Goal: Task Accomplishment & Management: Complete application form

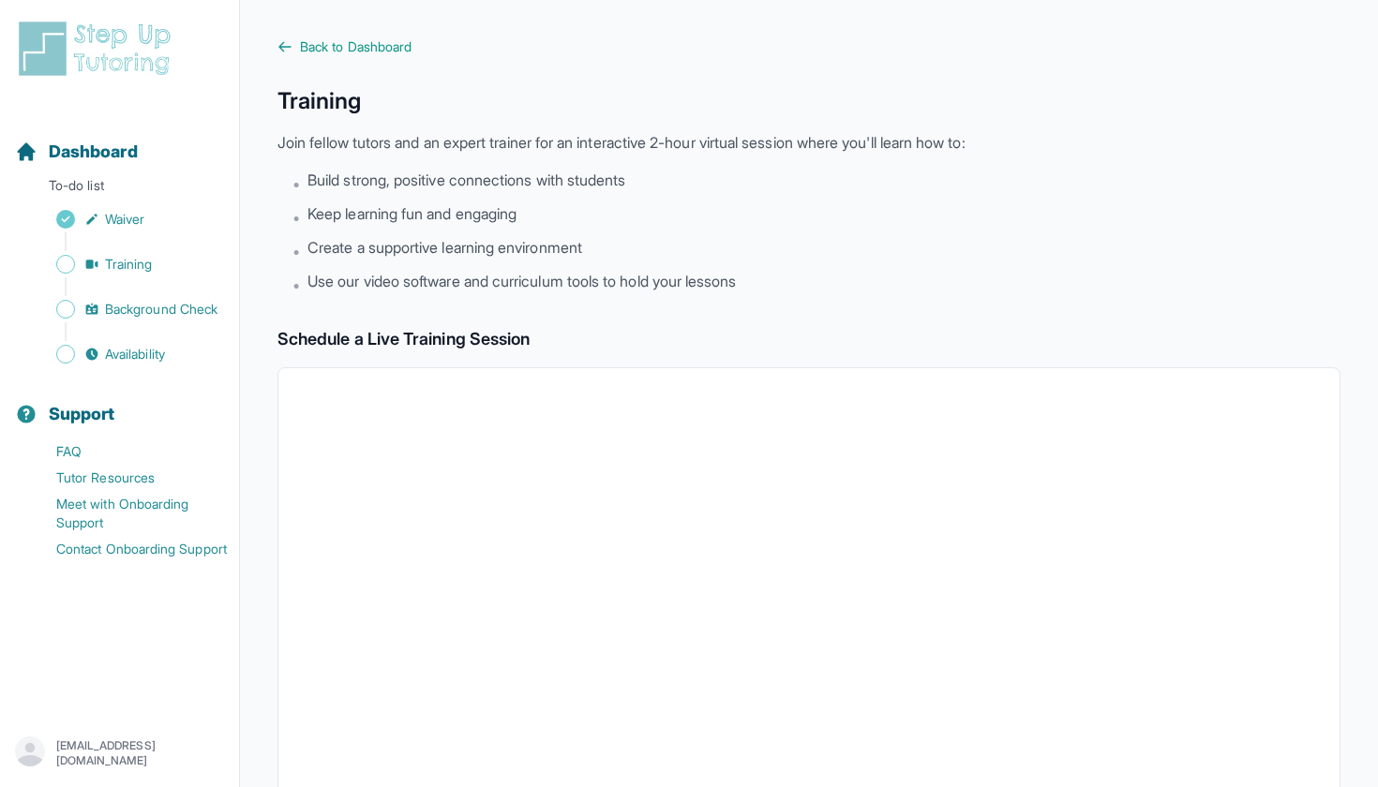
click at [49, 55] on img at bounding box center [98, 49] width 167 height 60
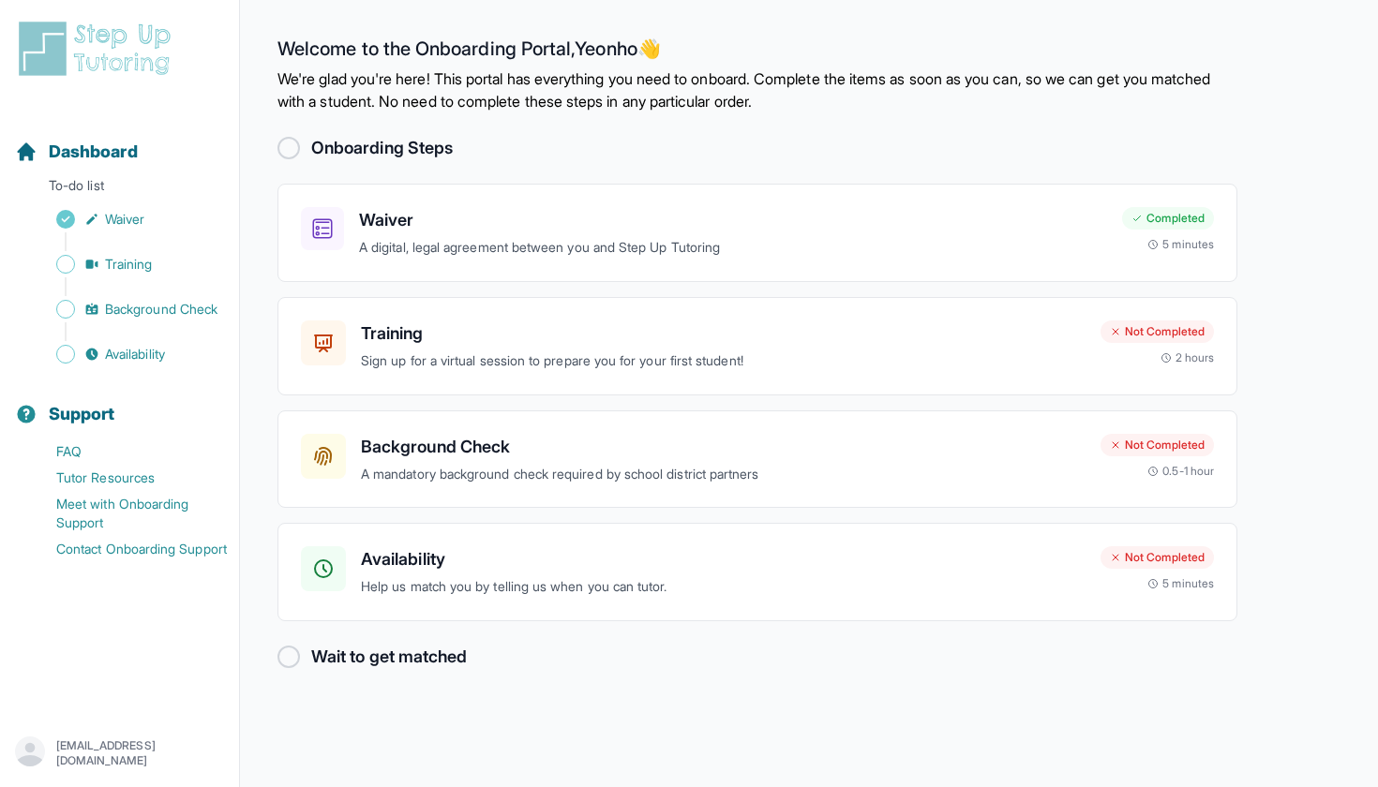
click at [166, 750] on p "[EMAIL_ADDRESS][DOMAIN_NAME]" at bounding box center [140, 754] width 168 height 30
click at [239, 8] on div "Dashboard To-do list Waiver Training Background Check Availability Support FAQ …" at bounding box center [120, 393] width 240 height 787
click at [541, 351] on p "Sign up for a virtual session to prepare you for your first student!" at bounding box center [723, 362] width 725 height 22
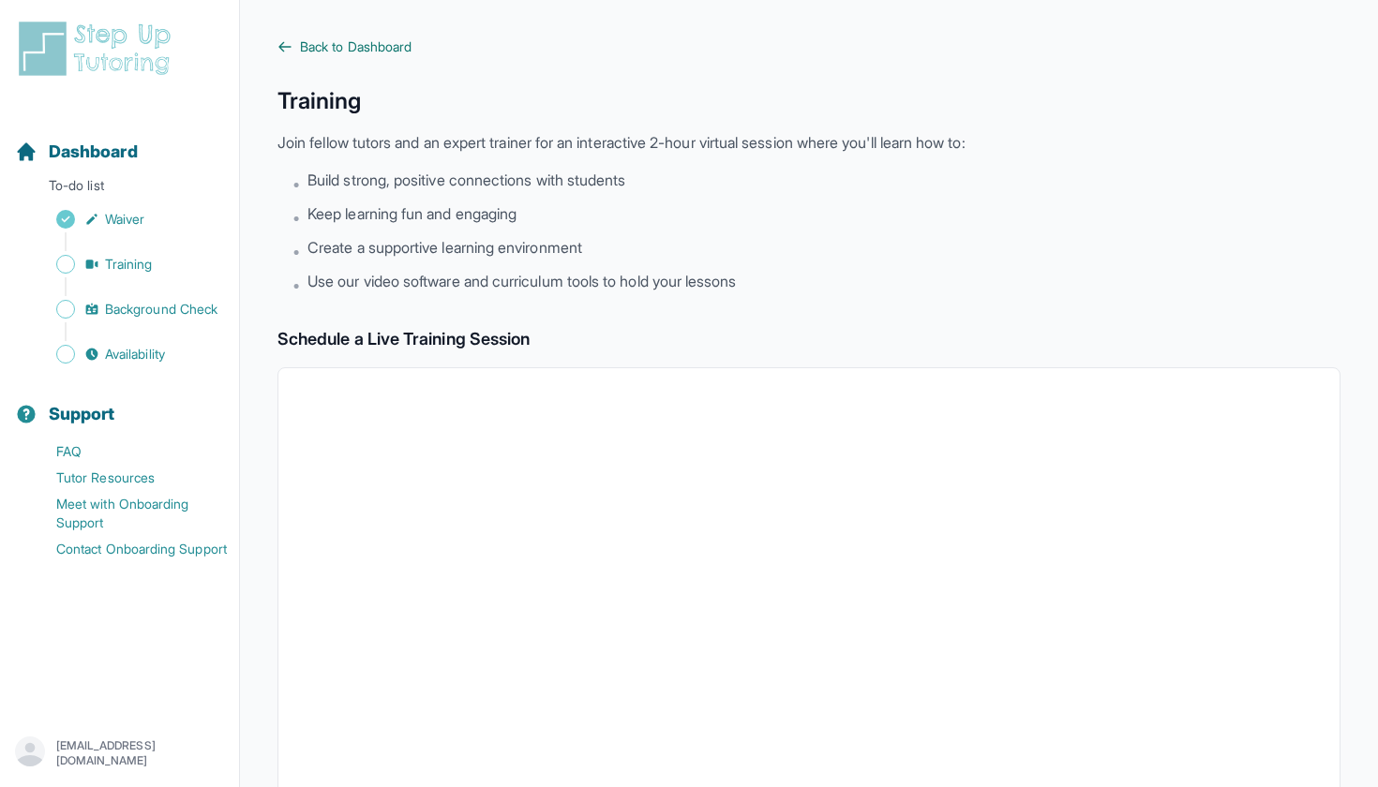
click at [280, 53] on link "Back to Dashboard" at bounding box center [808, 46] width 1063 height 19
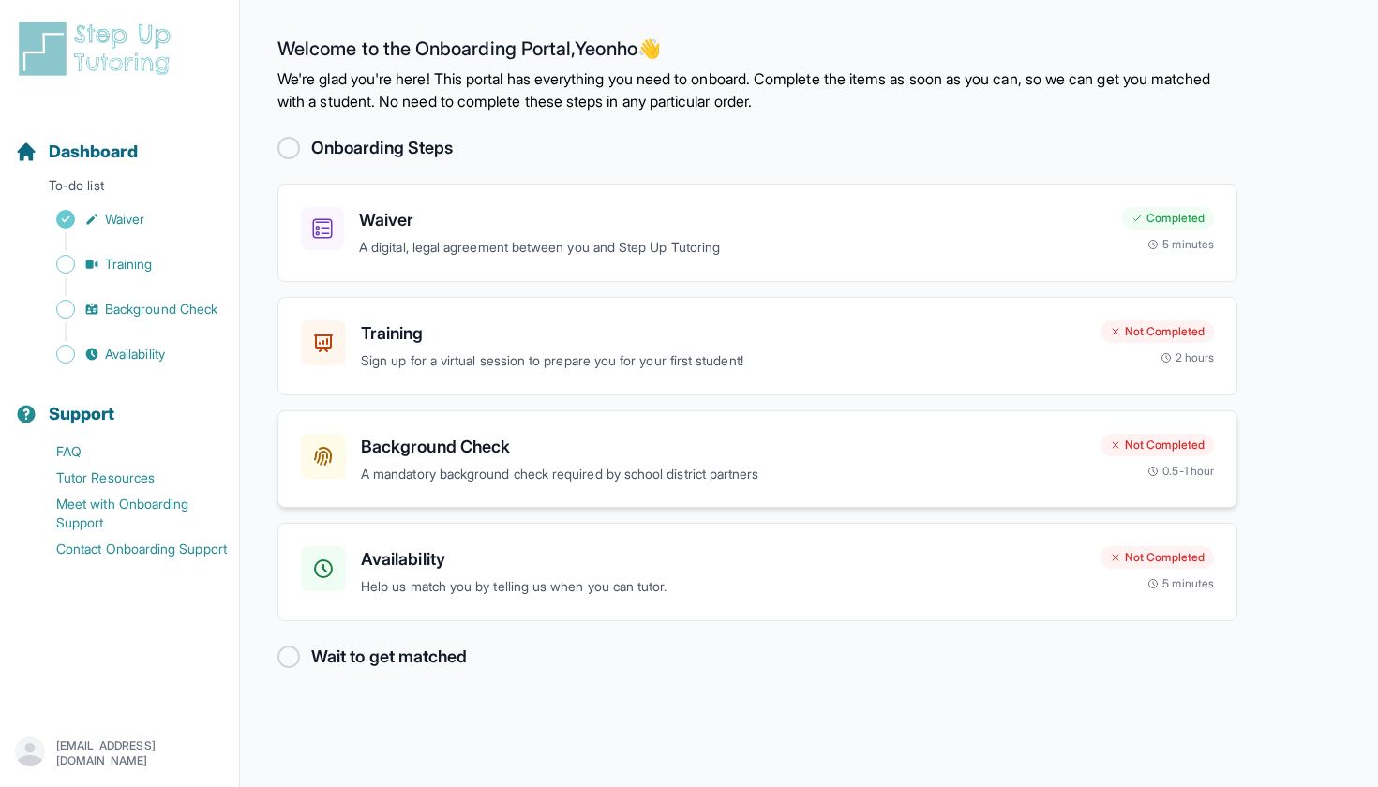
click at [490, 447] on h3 "Background Check" at bounding box center [723, 447] width 725 height 26
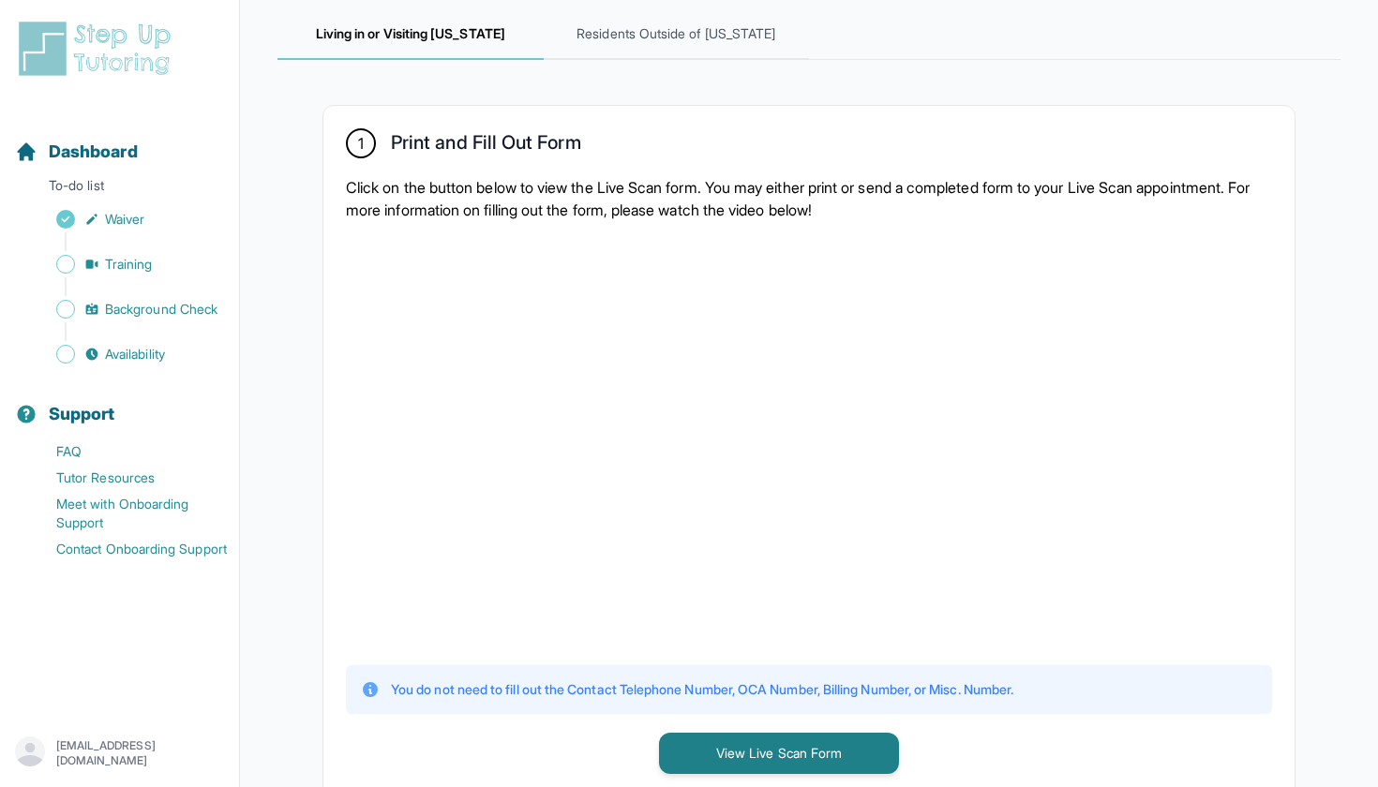
scroll to position [274, 0]
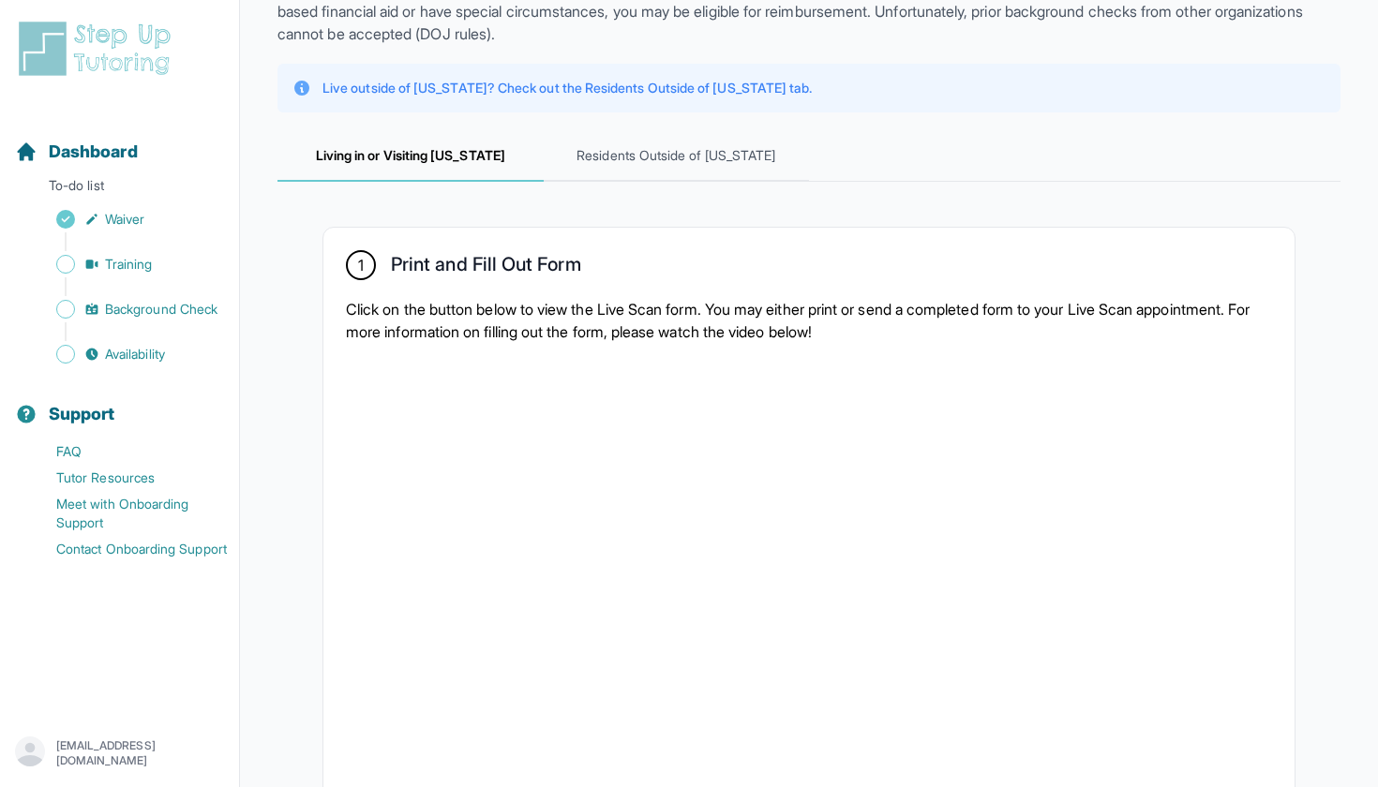
click at [539, 293] on div "1 Print and Fill Out Form Click on the button below to view the Live Scan form.…" at bounding box center [808, 573] width 971 height 691
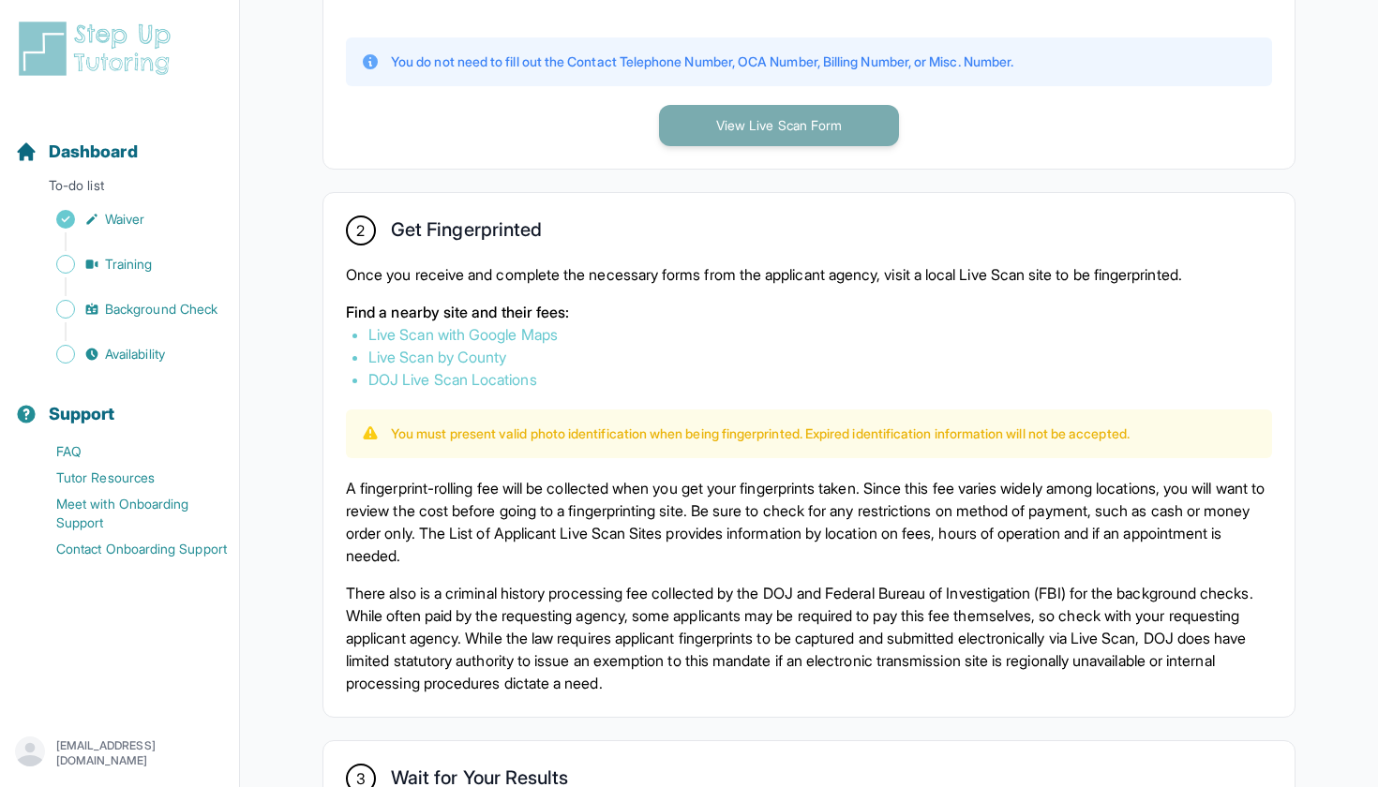
click at [752, 117] on button "View Live Scan Form" at bounding box center [779, 125] width 240 height 41
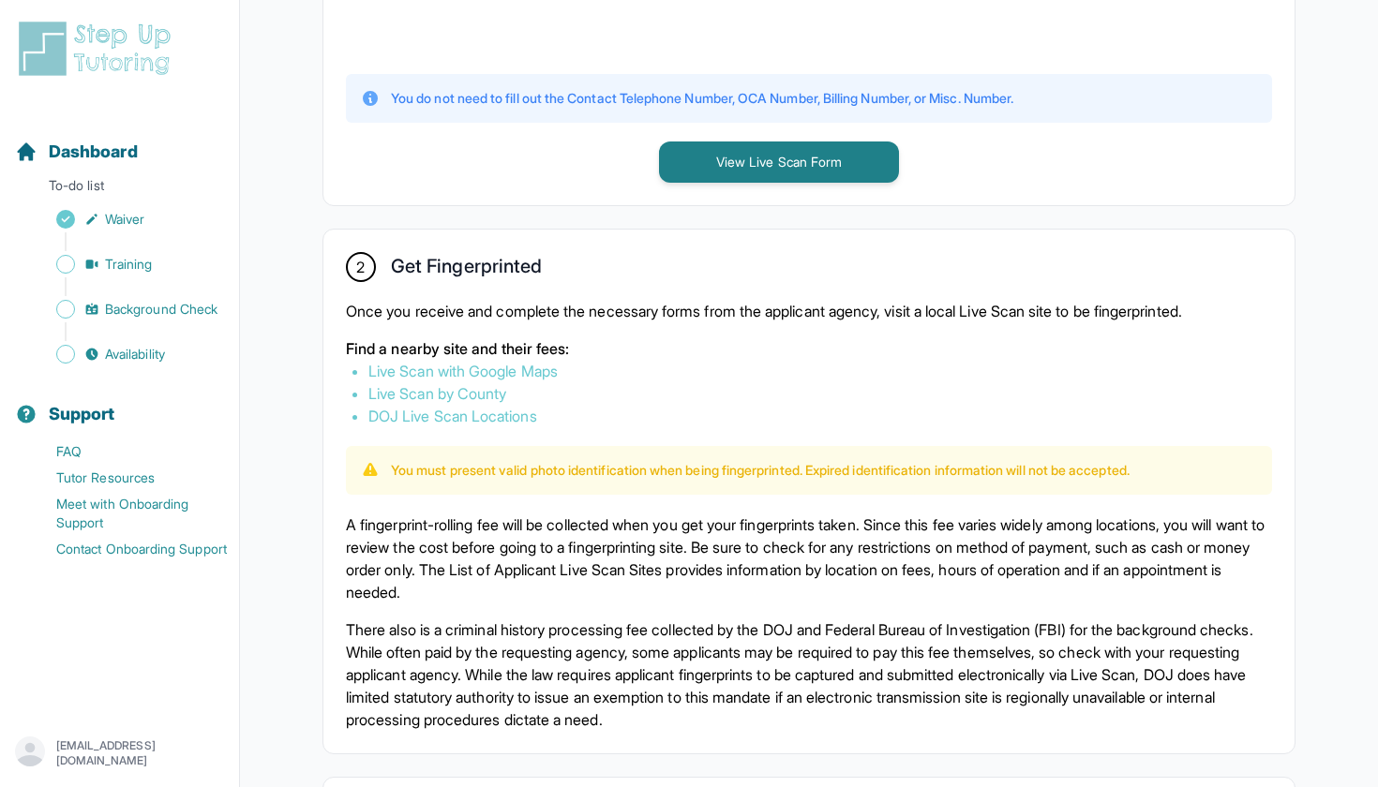
scroll to position [853, 0]
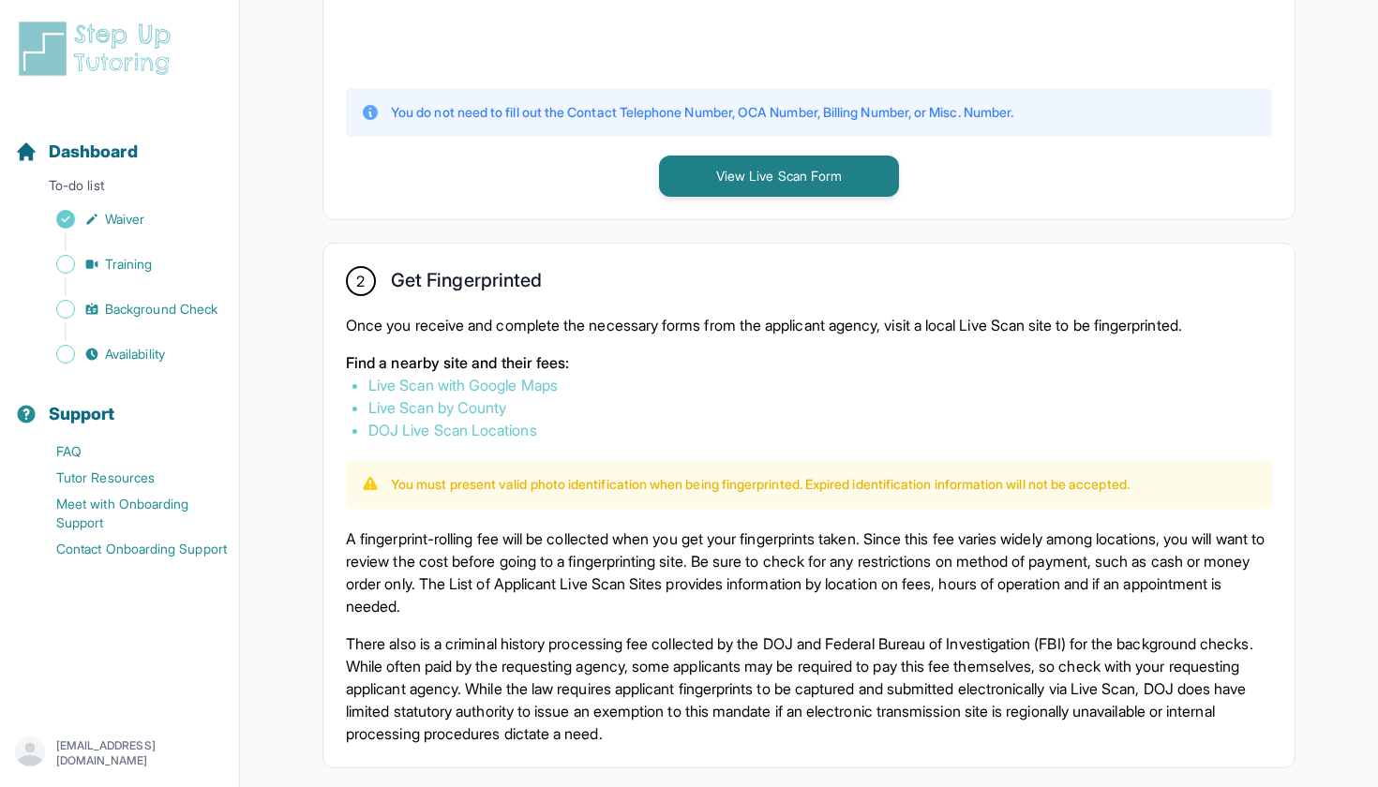
click at [518, 387] on link "Live Scan with Google Maps" at bounding box center [462, 385] width 189 height 19
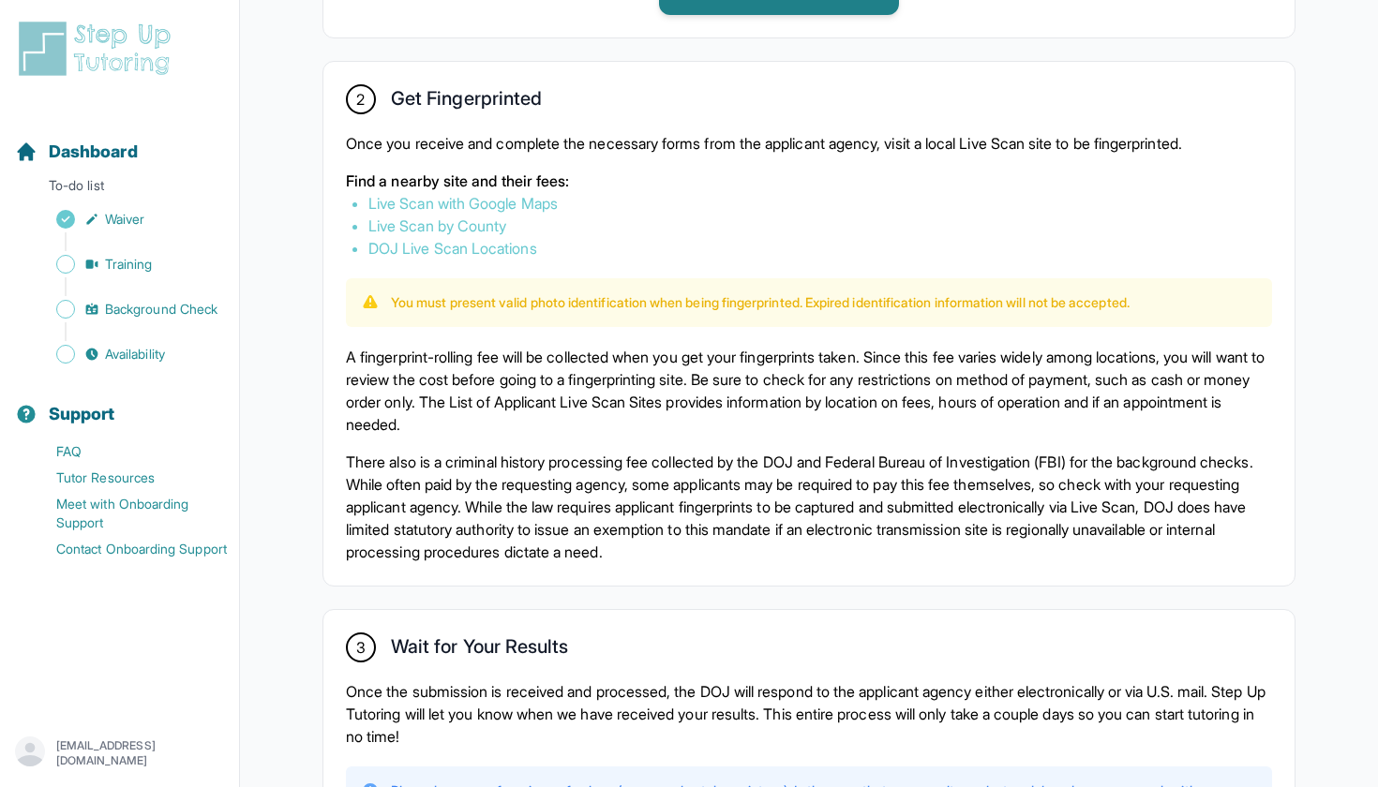
scroll to position [1036, 0]
click at [434, 250] on link "DOJ Live Scan Locations" at bounding box center [452, 247] width 169 height 19
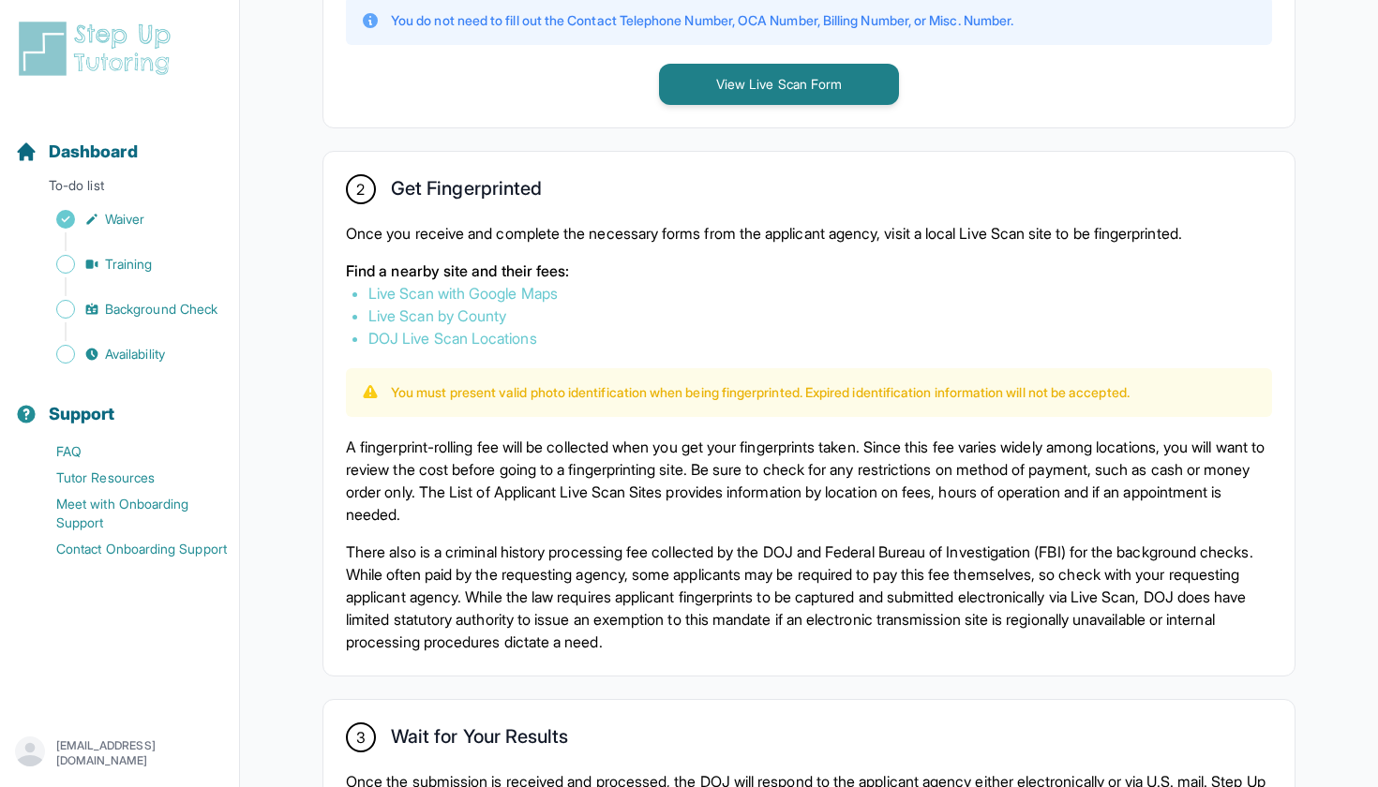
scroll to position [904, 0]
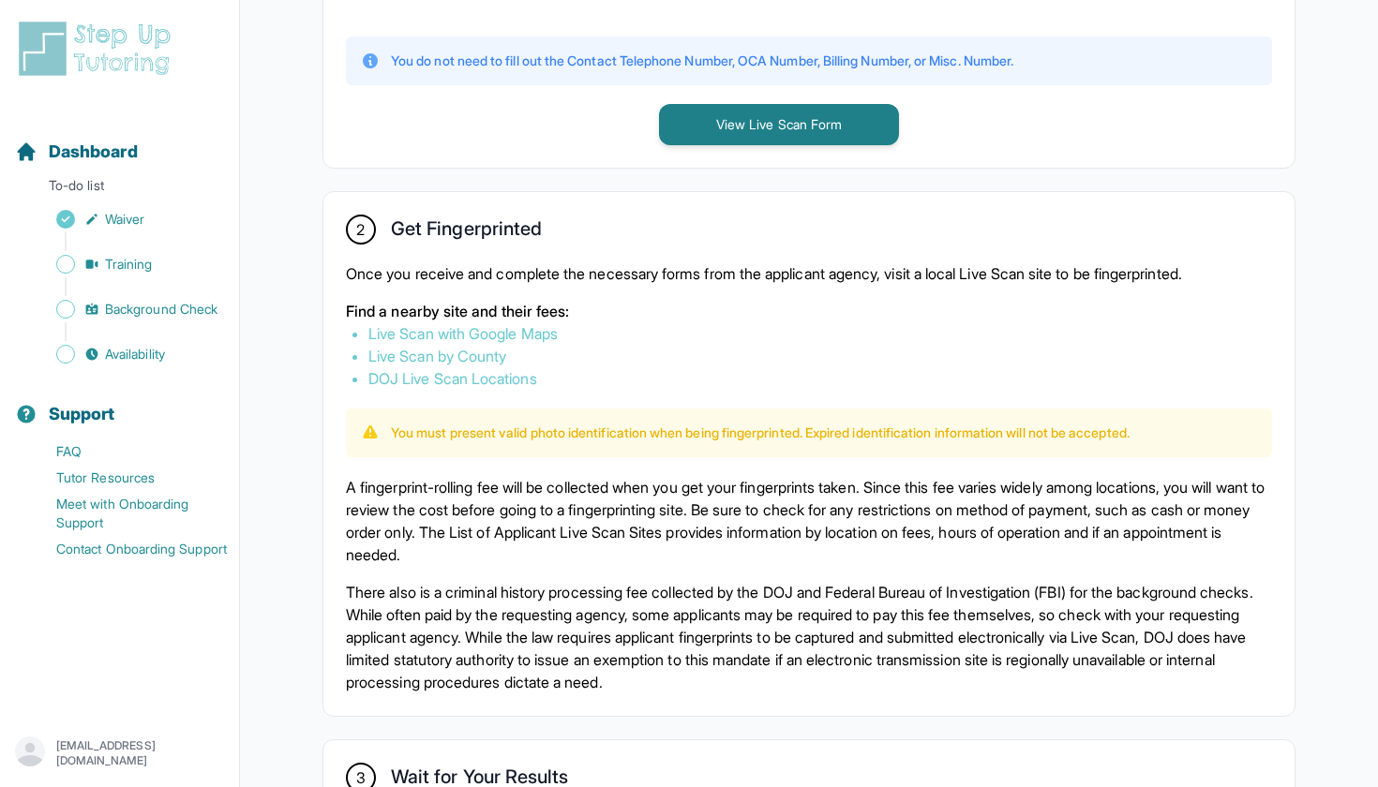
click at [486, 374] on link "DOJ Live Scan Locations" at bounding box center [452, 378] width 169 height 19
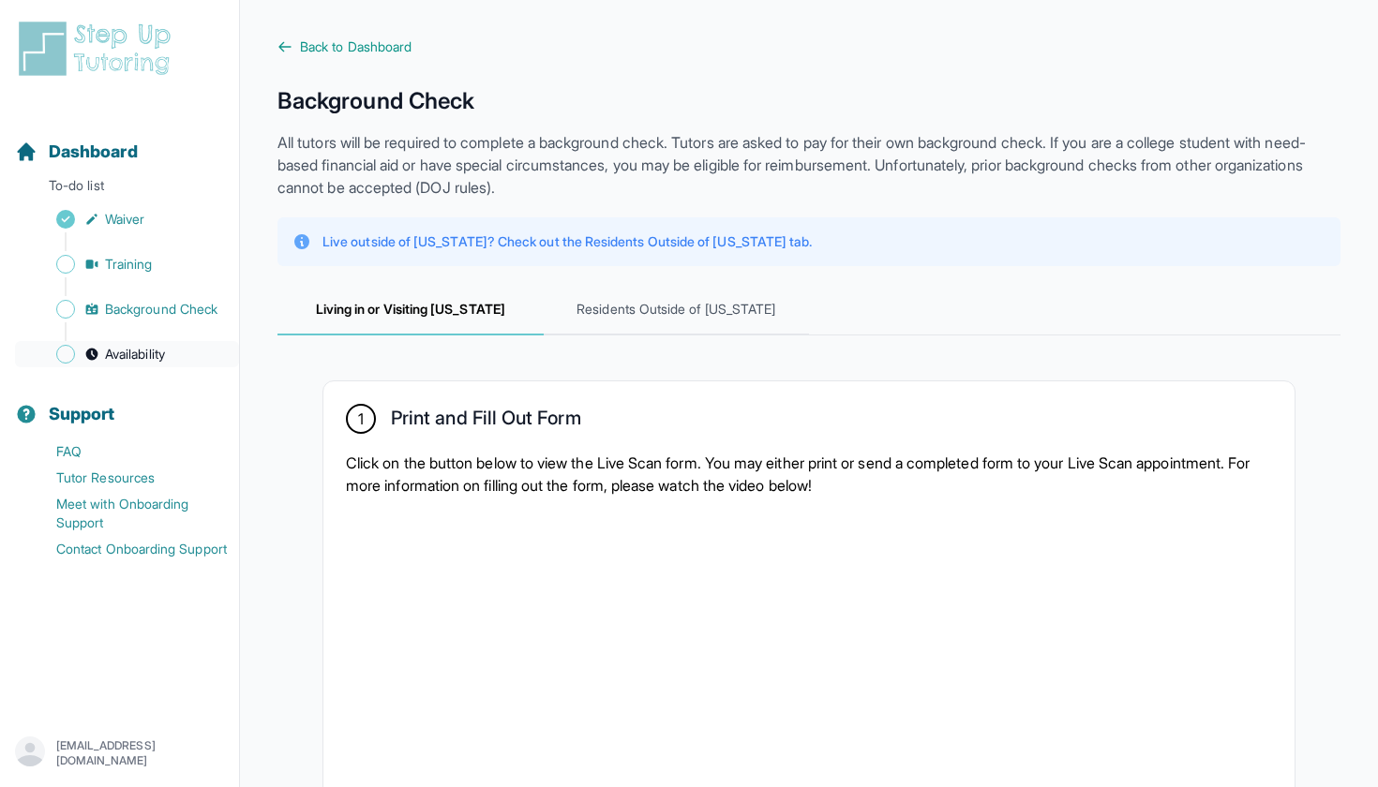
scroll to position [0, 0]
click at [165, 358] on span "Availability" at bounding box center [135, 354] width 60 height 19
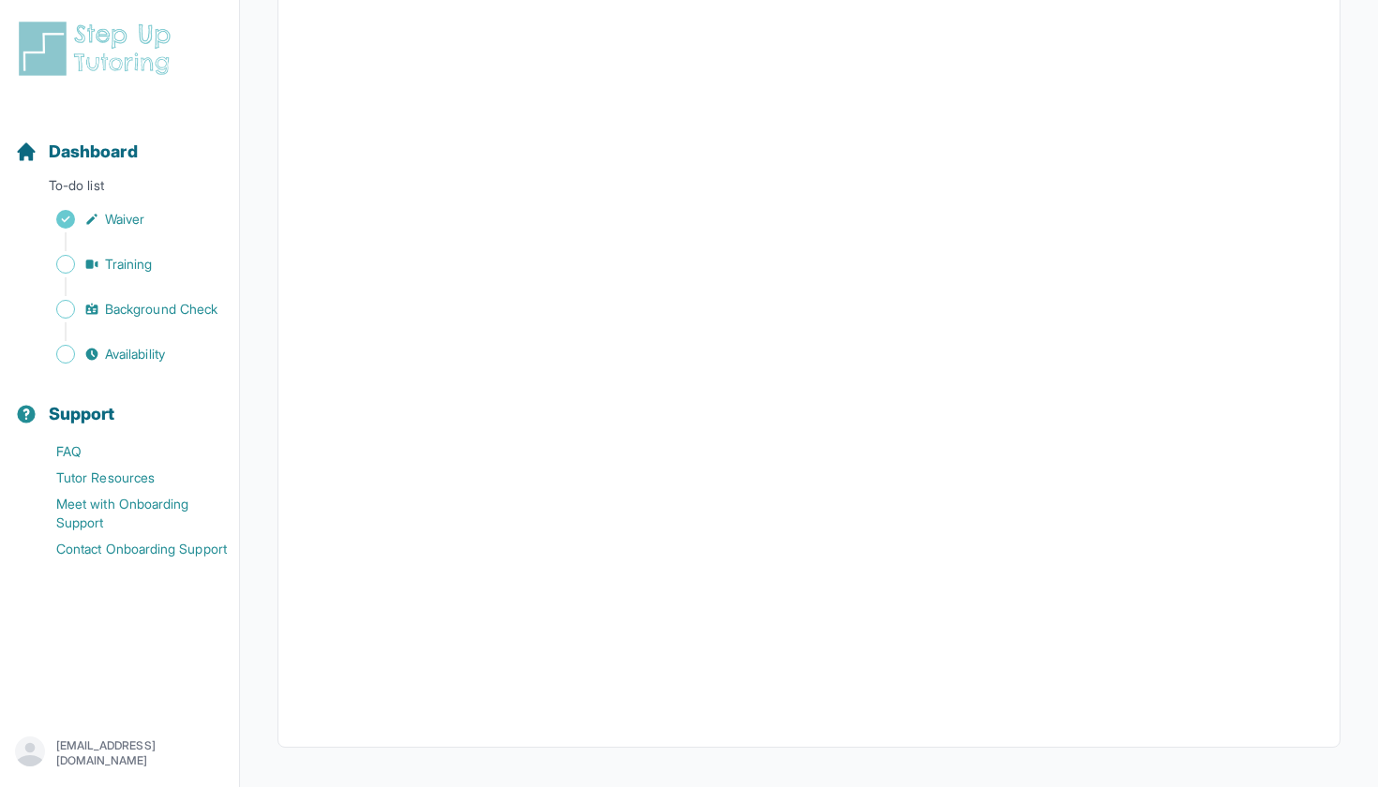
scroll to position [259, 0]
click at [148, 314] on span "Background Check" at bounding box center [161, 309] width 112 height 19
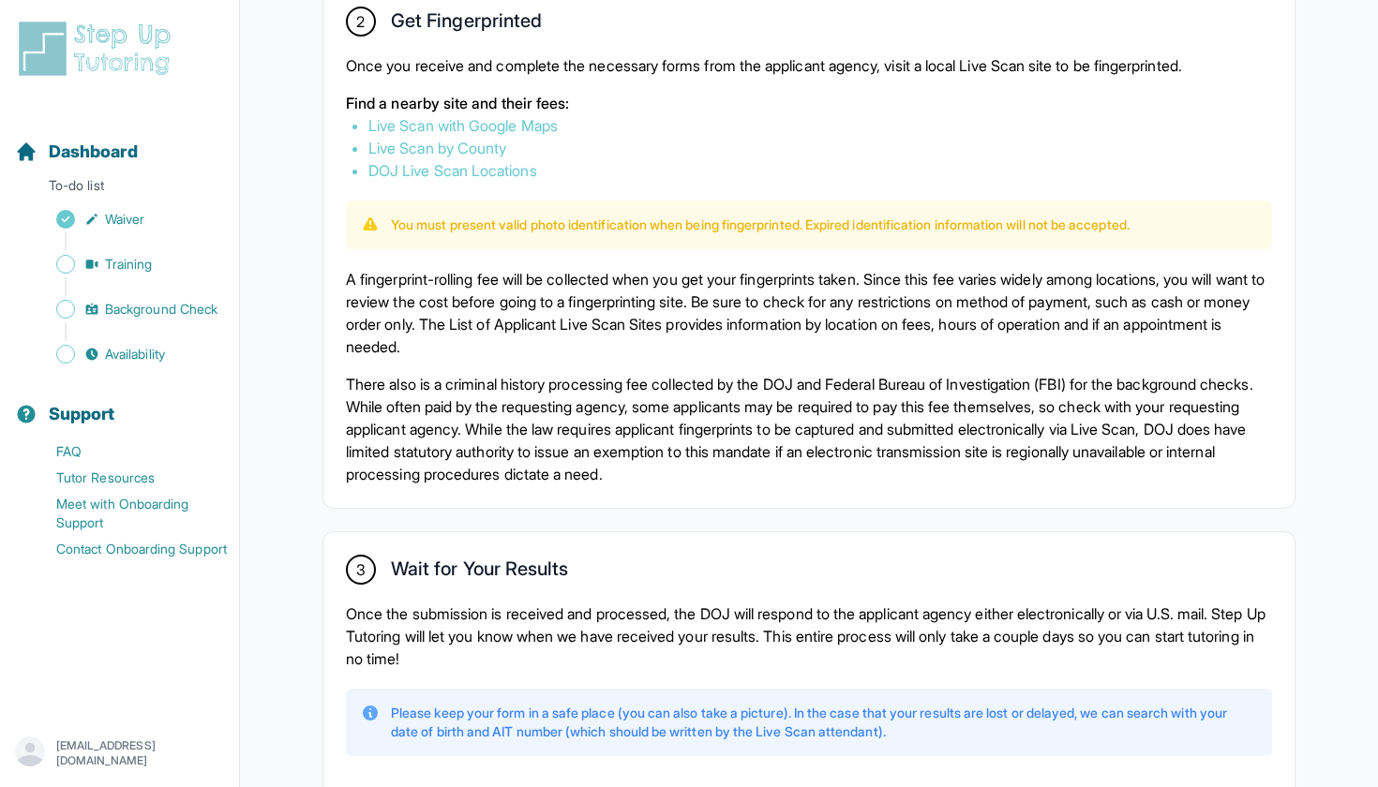
scroll to position [1105, 0]
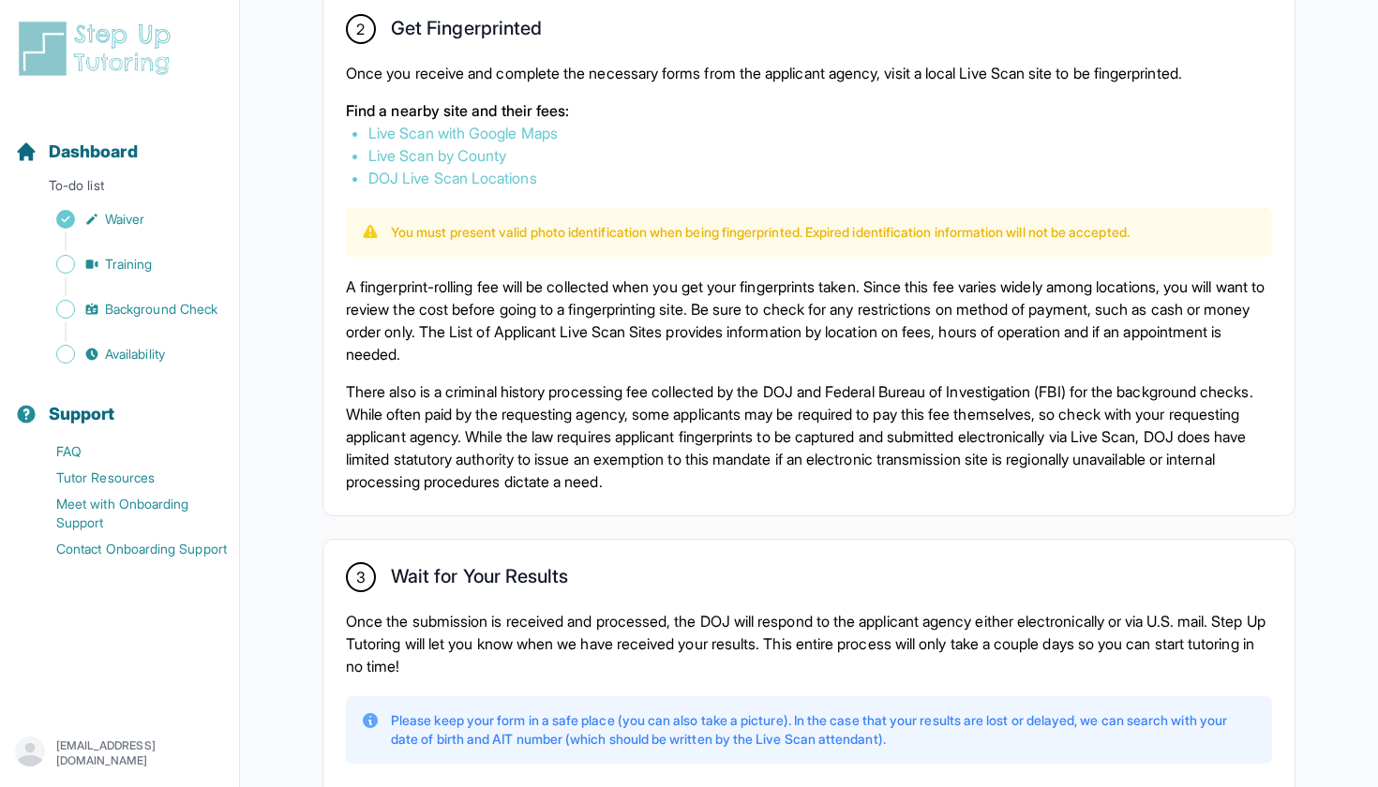
click at [593, 237] on p "You must present valid photo identification when being fingerprinted. Expired i…" at bounding box center [760, 232] width 739 height 19
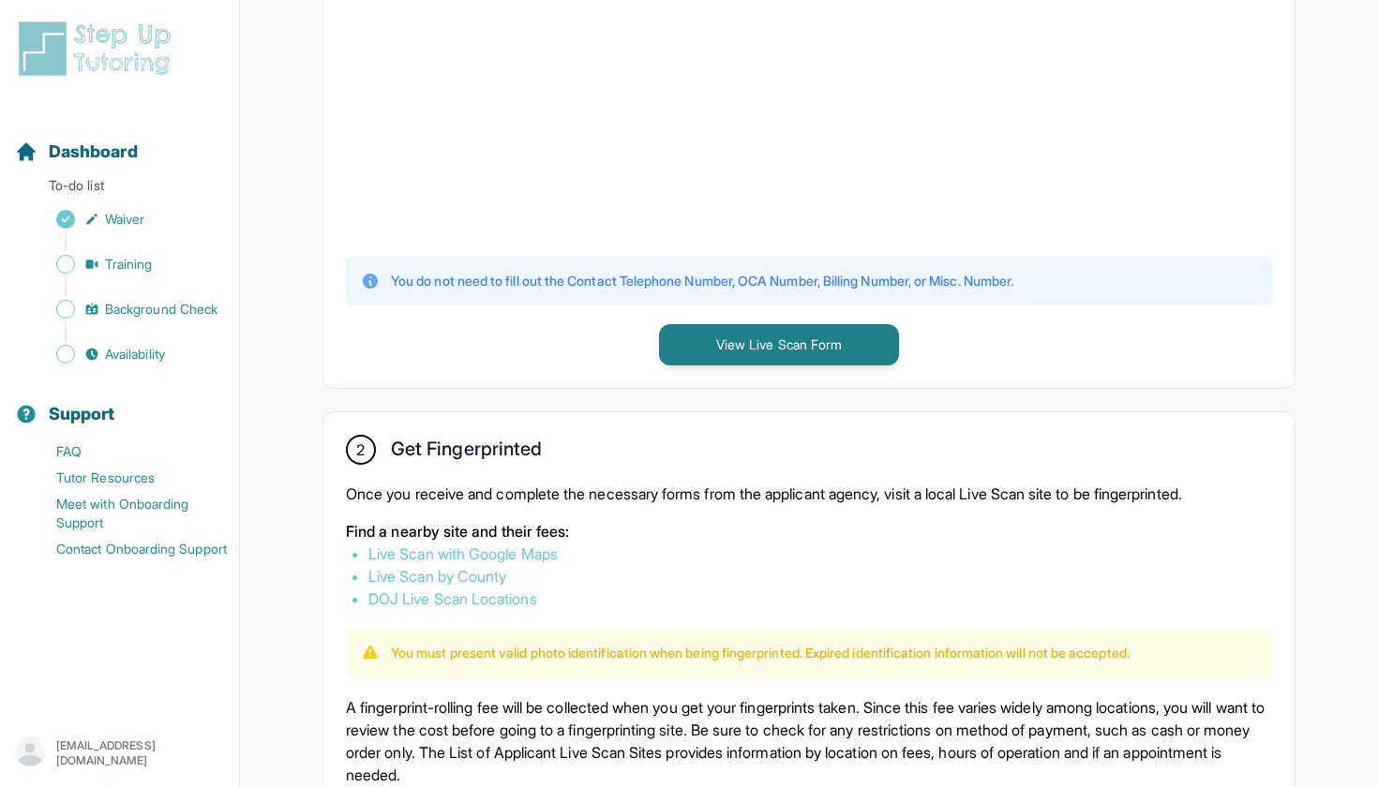
scroll to position [647, 0]
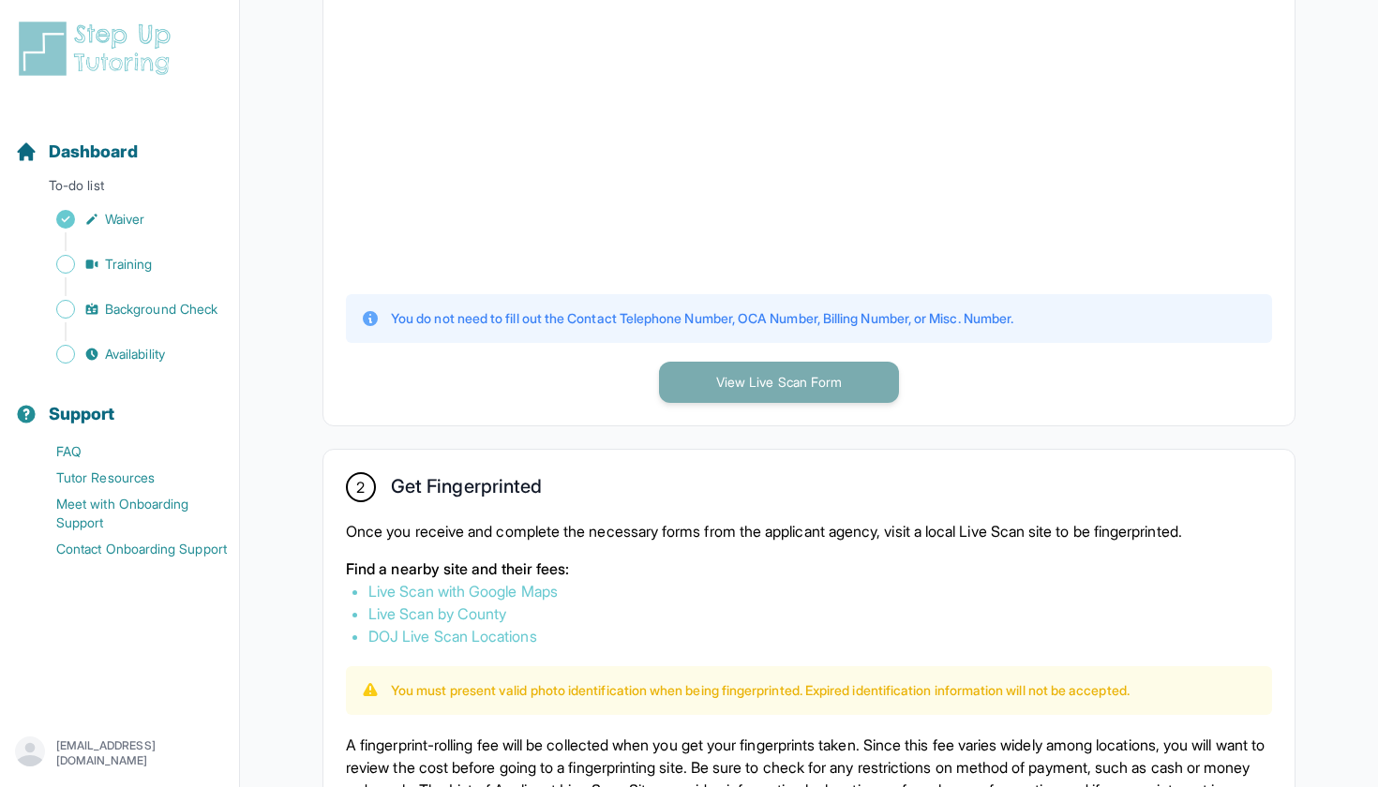
click at [699, 369] on button "View Live Scan Form" at bounding box center [779, 382] width 240 height 41
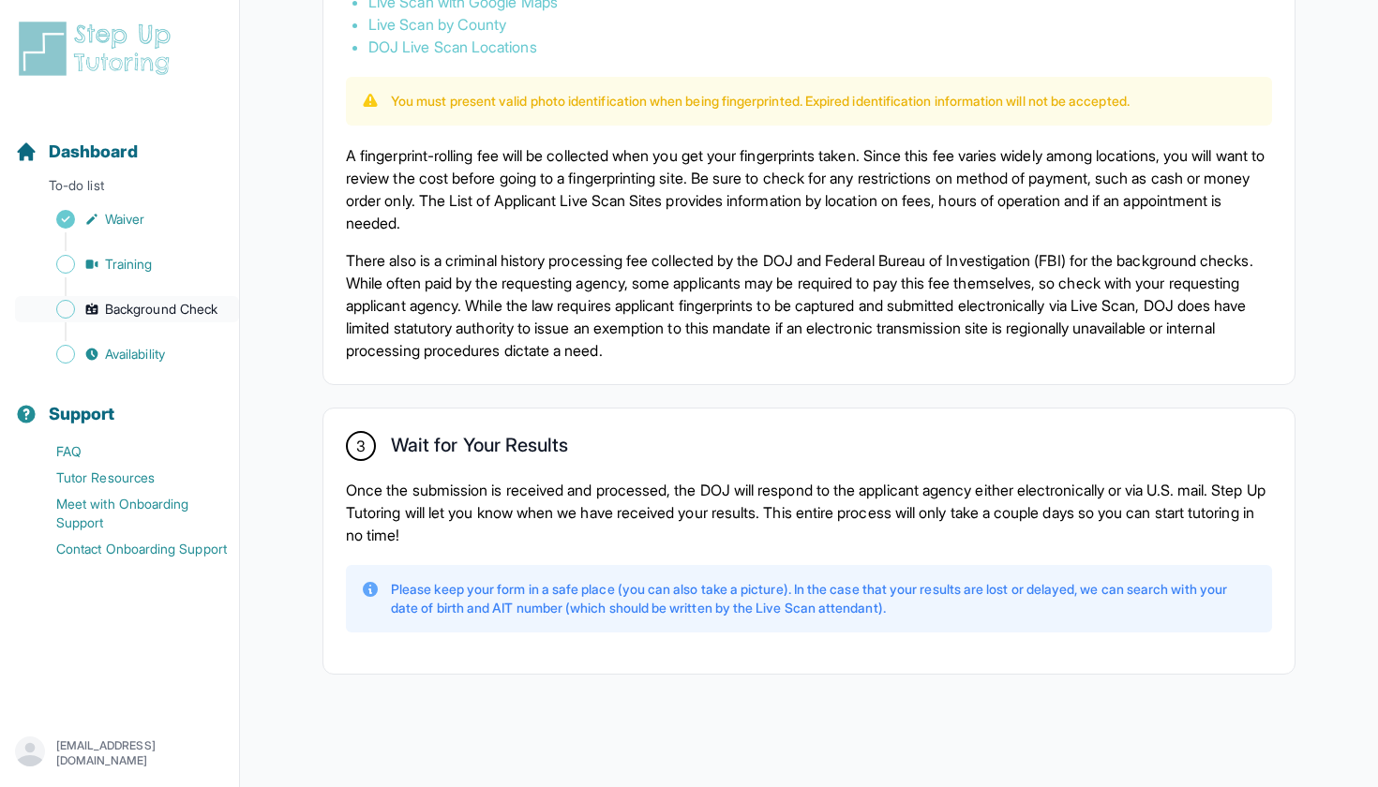
scroll to position [1236, 0]
click at [188, 311] on span "Background Check" at bounding box center [161, 309] width 112 height 19
click at [187, 336] on div "Sidebar" at bounding box center [123, 331] width 217 height 19
click at [184, 350] on link "Availability" at bounding box center [127, 354] width 224 height 26
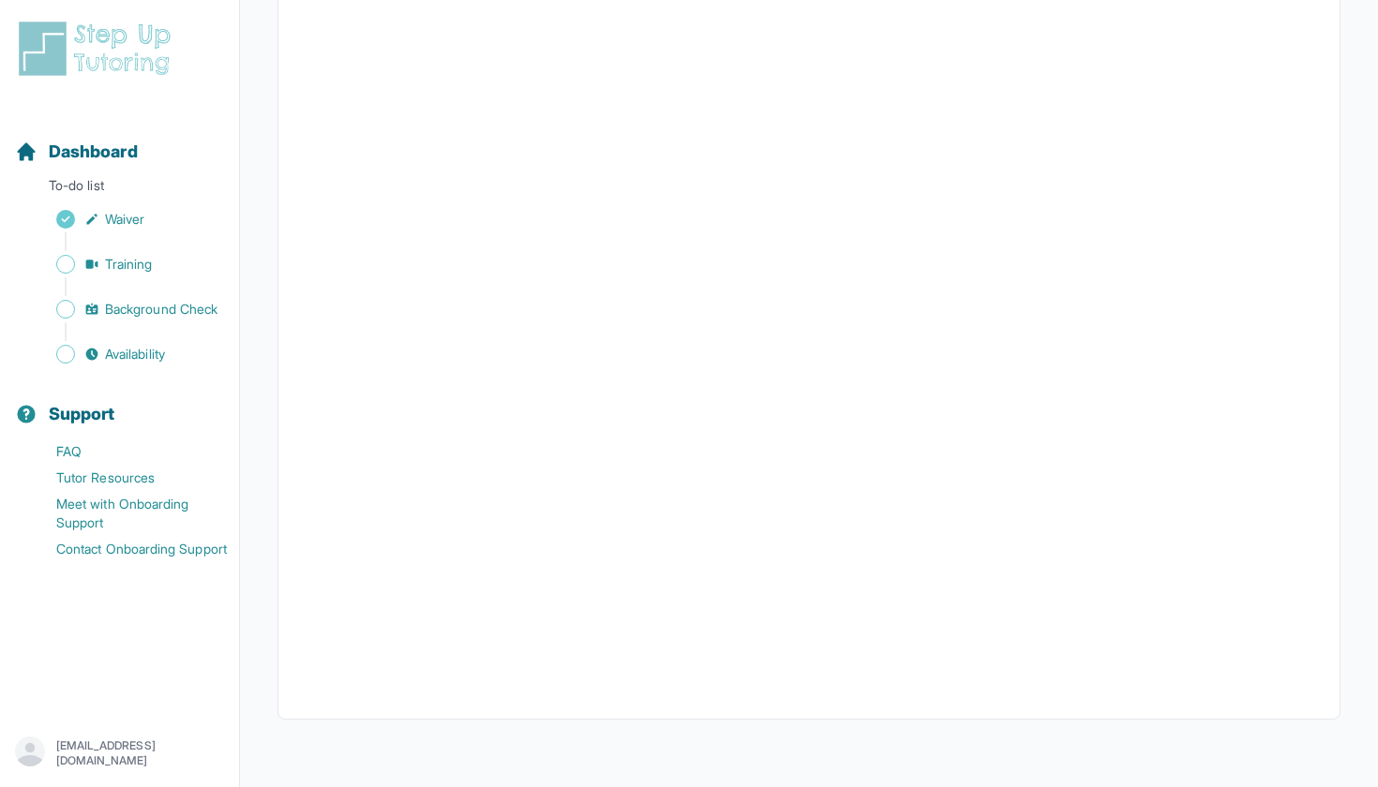
scroll to position [302, 0]
click at [93, 149] on span "Dashboard" at bounding box center [93, 152] width 89 height 26
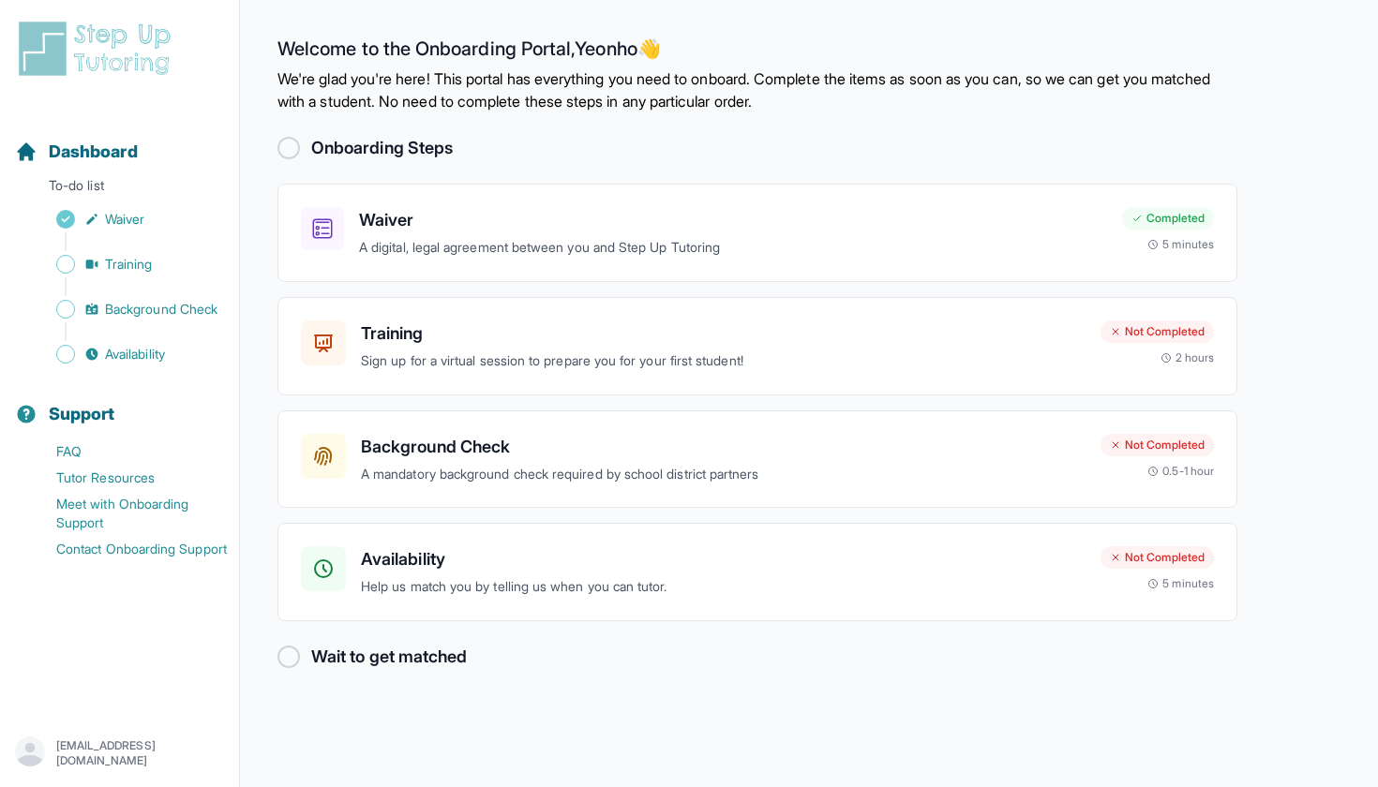
click at [287, 152] on div at bounding box center [288, 148] width 22 height 22
click at [306, 653] on div "Wait to get matched" at bounding box center [757, 657] width 960 height 26
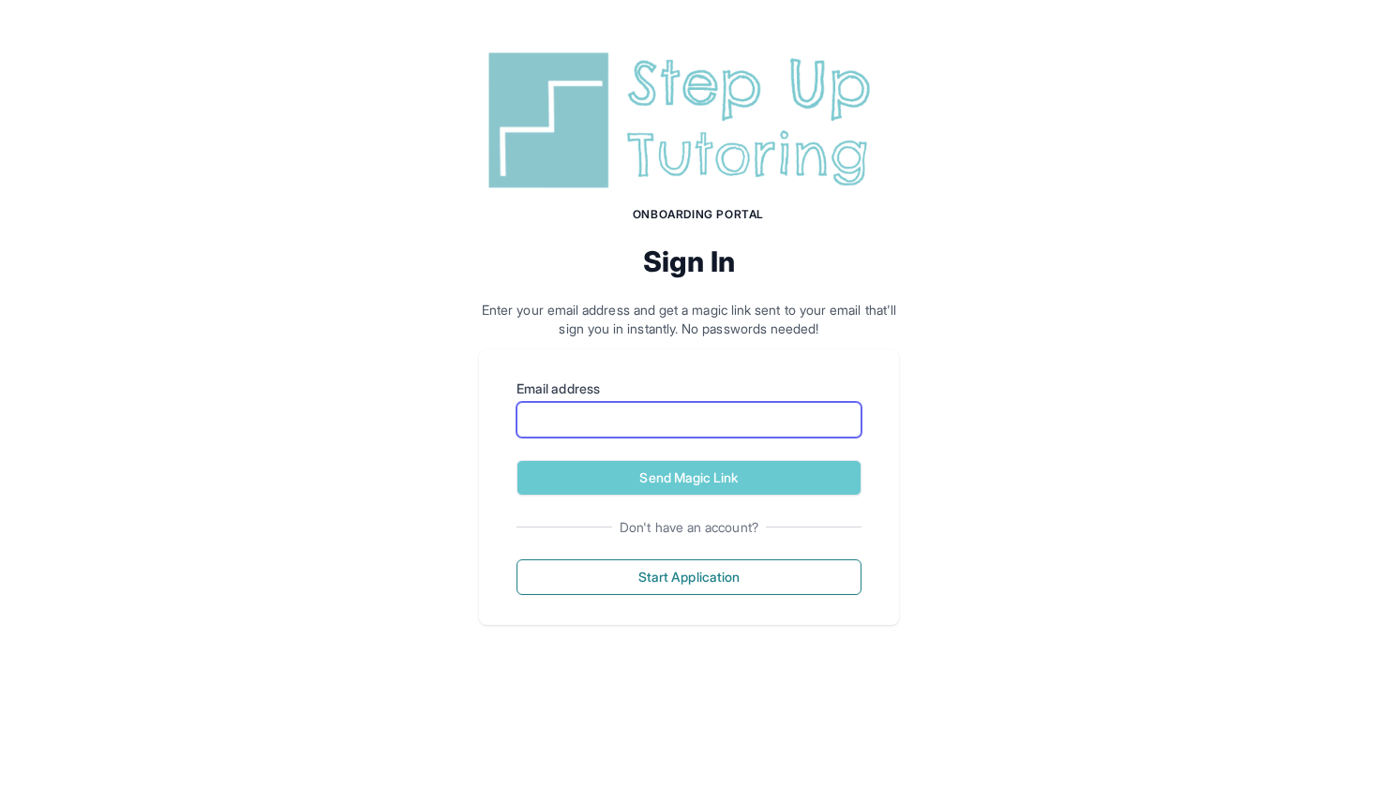
click at [698, 428] on input "Email address" at bounding box center [688, 420] width 345 height 36
type input "*"
type input "**********"
click at [689, 477] on button "Send Magic Link" at bounding box center [688, 478] width 345 height 36
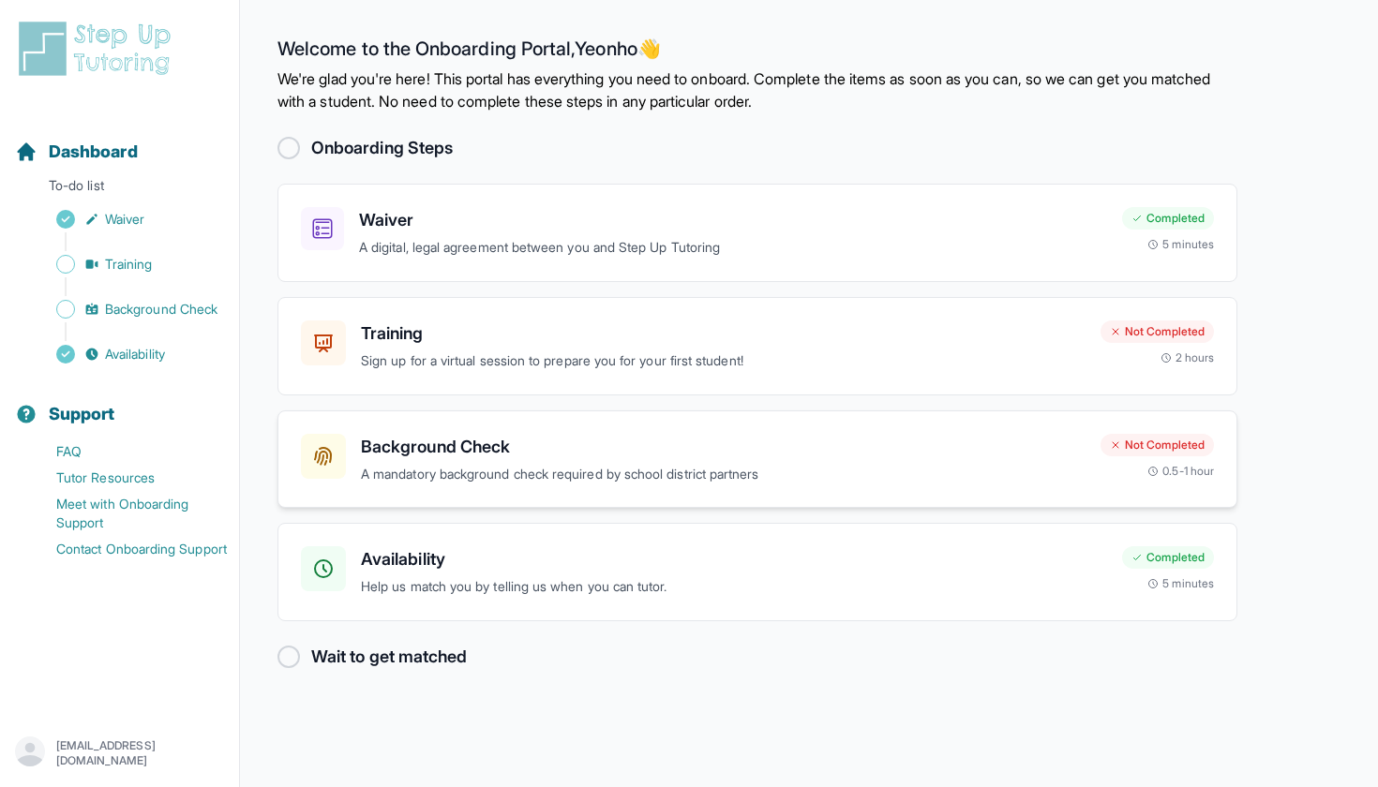
click at [558, 471] on p "A mandatory background check required by school district partners" at bounding box center [723, 475] width 725 height 22
